Goal: Task Accomplishment & Management: Use online tool/utility

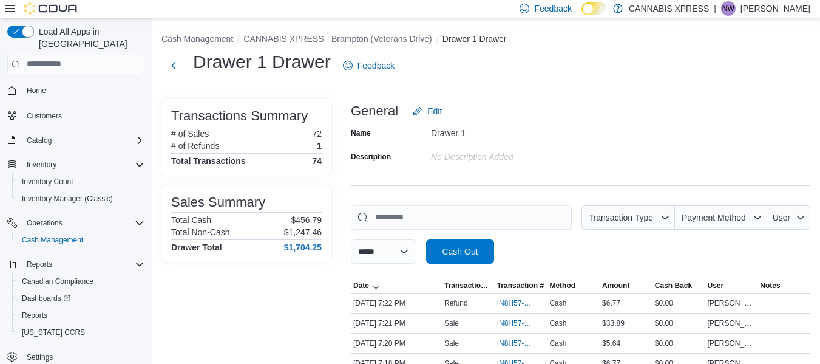
scroll to position [17, 0]
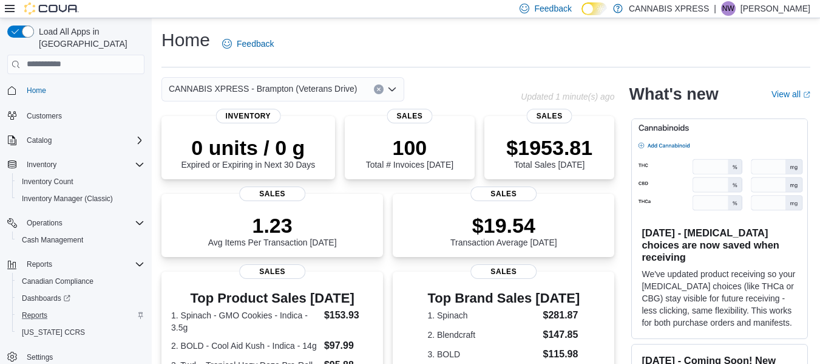
click at [55, 308] on div "Reports" at bounding box center [80, 315] width 127 height 15
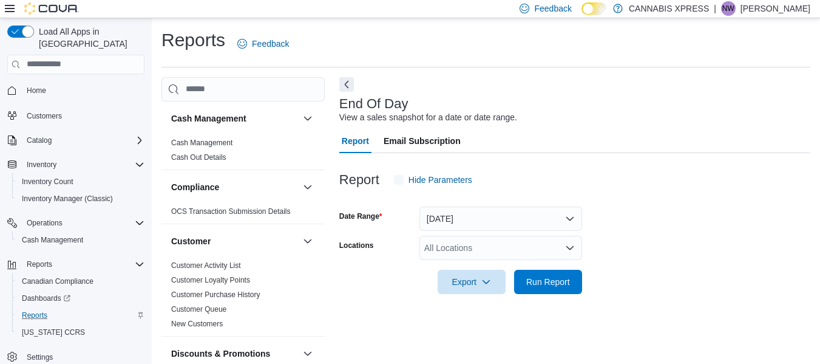
scroll to position [20, 0]
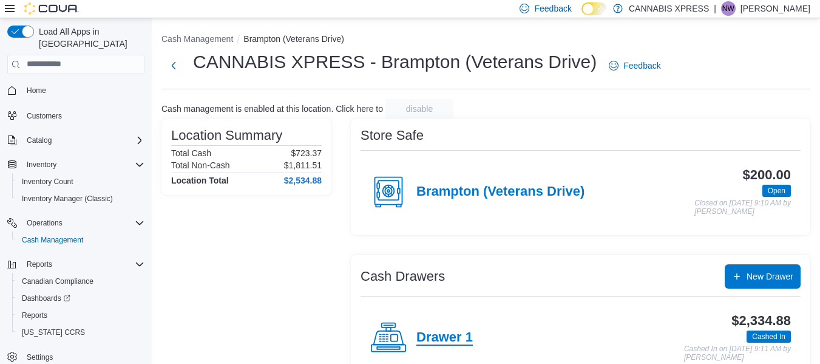
click at [448, 340] on h4 "Drawer 1" at bounding box center [444, 338] width 56 height 16
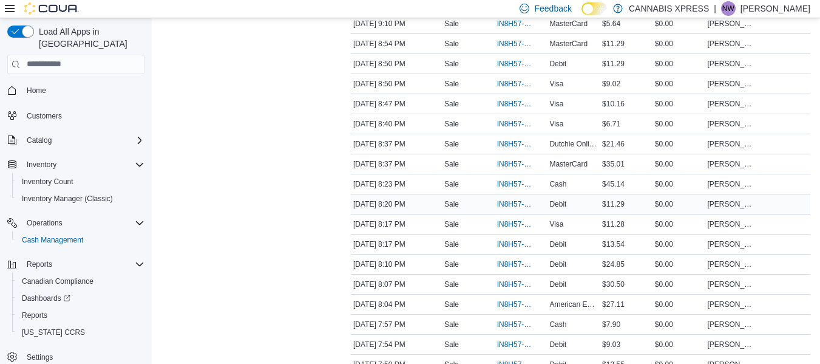
scroll to position [339, 0]
click at [512, 66] on span "IN8H57-750593" at bounding box center [515, 64] width 36 height 10
click at [515, 86] on span "IN8H57-750592" at bounding box center [515, 85] width 36 height 10
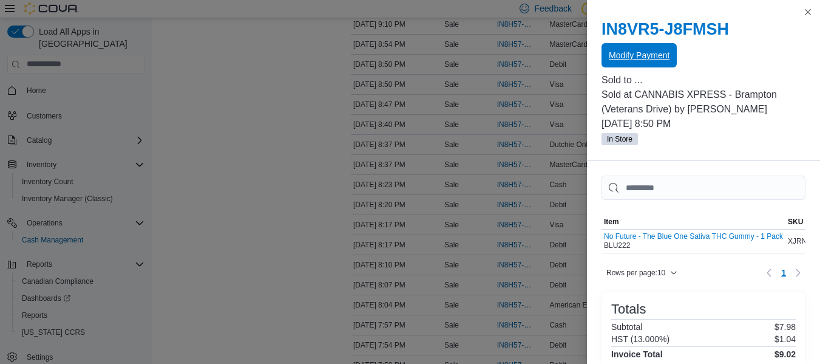
click at [657, 63] on span "Modify Payment" at bounding box center [639, 55] width 61 height 24
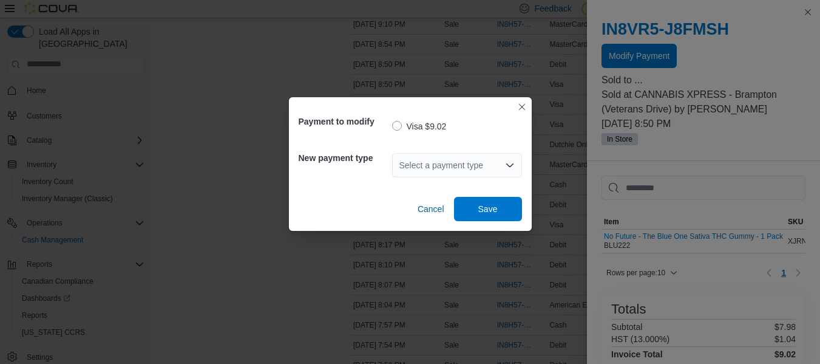
click at [433, 168] on div "Select a payment type" at bounding box center [457, 165] width 130 height 24
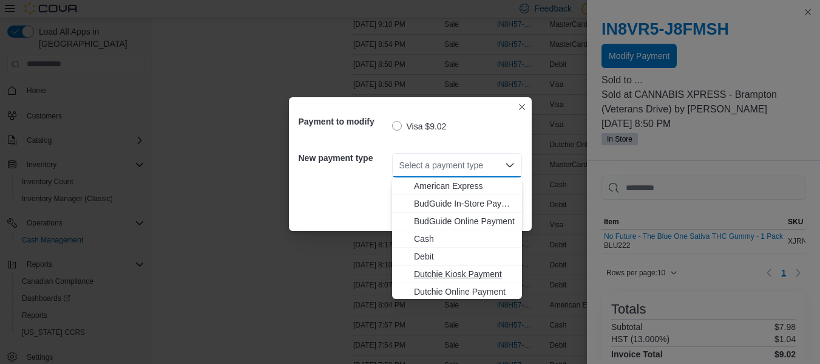
scroll to position [125, 0]
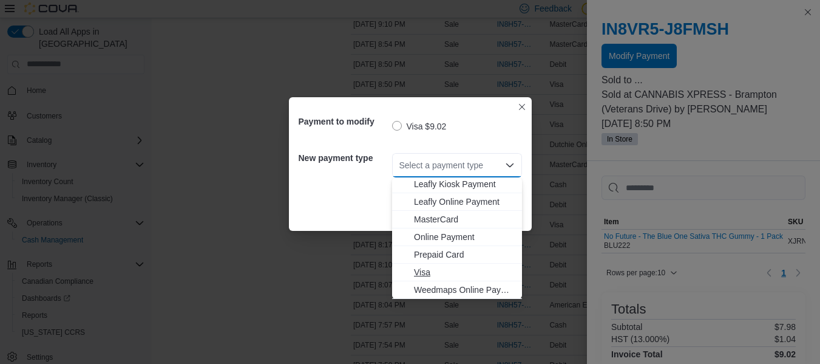
click at [432, 269] on span "Visa" at bounding box center [464, 272] width 101 height 12
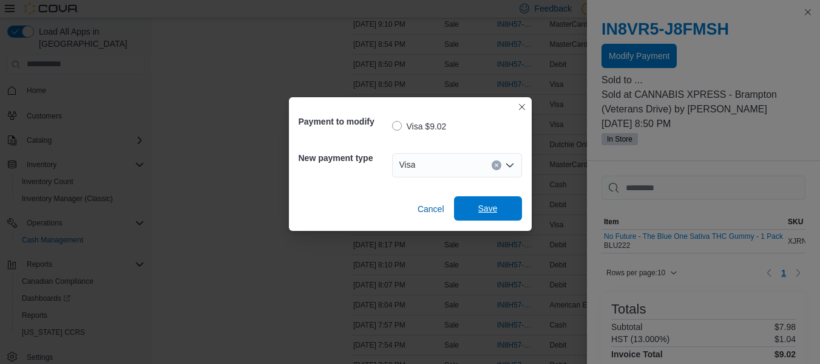
click at [493, 206] on span "Save" at bounding box center [487, 208] width 19 height 12
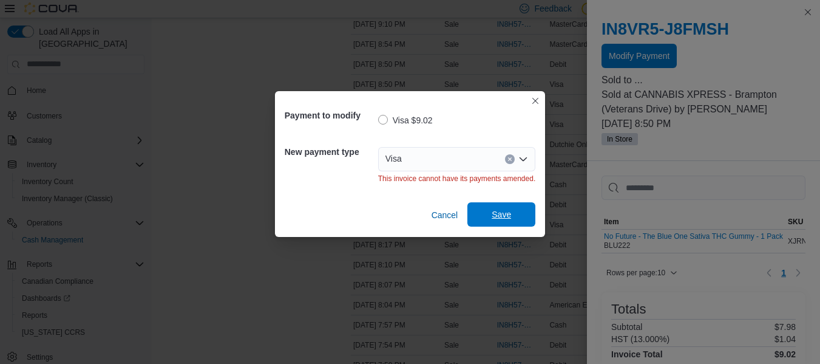
scroll to position [0, 0]
click at [508, 157] on icon "Clear input" at bounding box center [509, 159] width 5 height 5
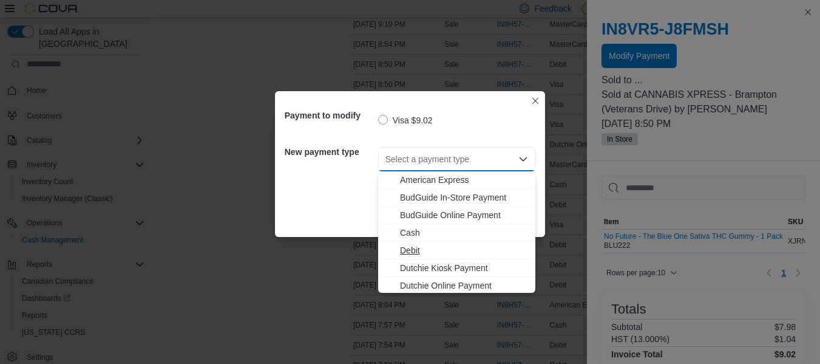
click at [413, 256] on span "Debit" at bounding box center [464, 250] width 128 height 12
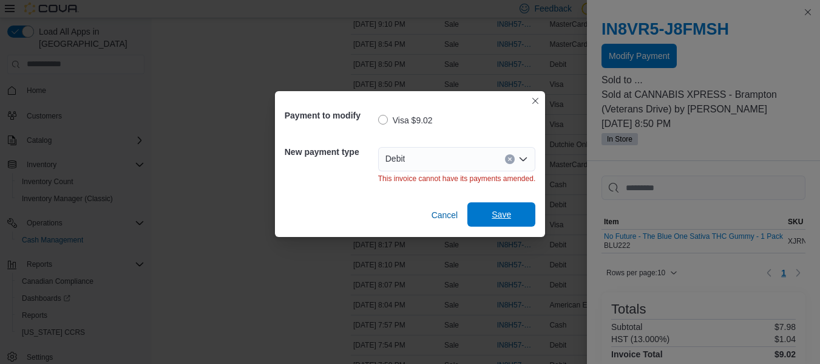
click at [500, 213] on span "Save" at bounding box center [501, 214] width 19 height 12
